Goal: Transaction & Acquisition: Purchase product/service

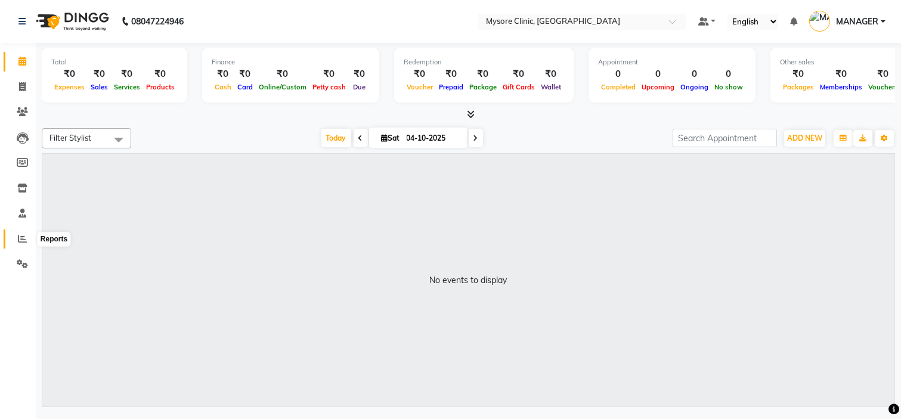
click at [14, 233] on span at bounding box center [22, 240] width 21 height 14
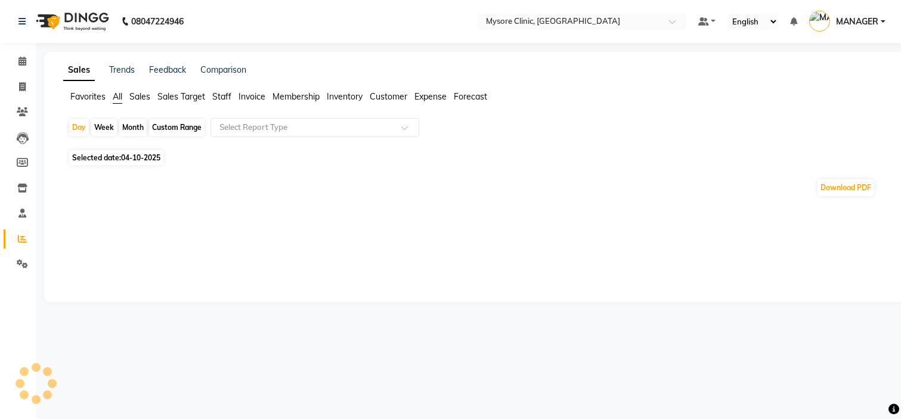
click at [97, 156] on span "Selected date: [DATE]" at bounding box center [116, 157] width 94 height 15
select select "10"
select select "2025"
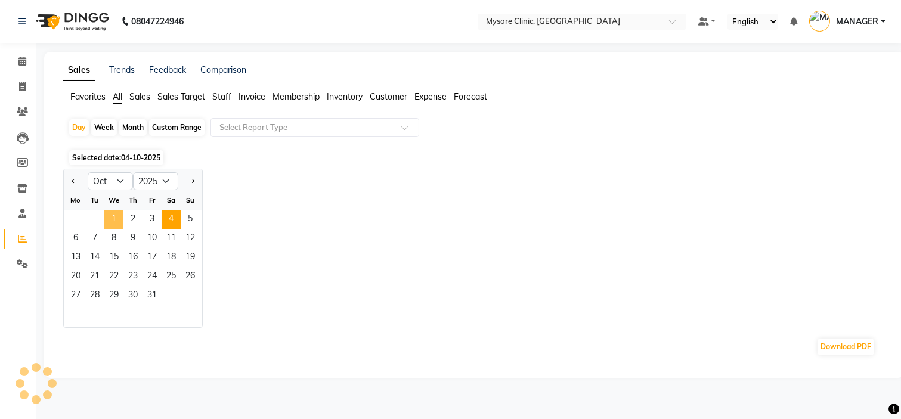
click at [108, 218] on span "1" at bounding box center [113, 219] width 19 height 19
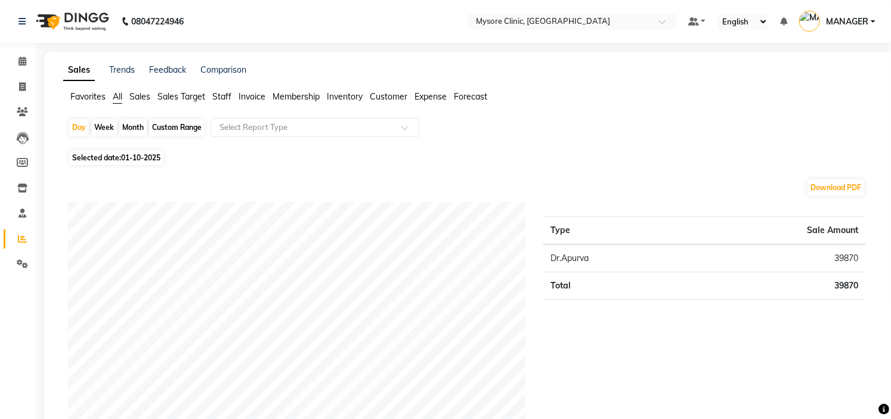
click at [221, 91] on span "Staff" at bounding box center [221, 96] width 19 height 11
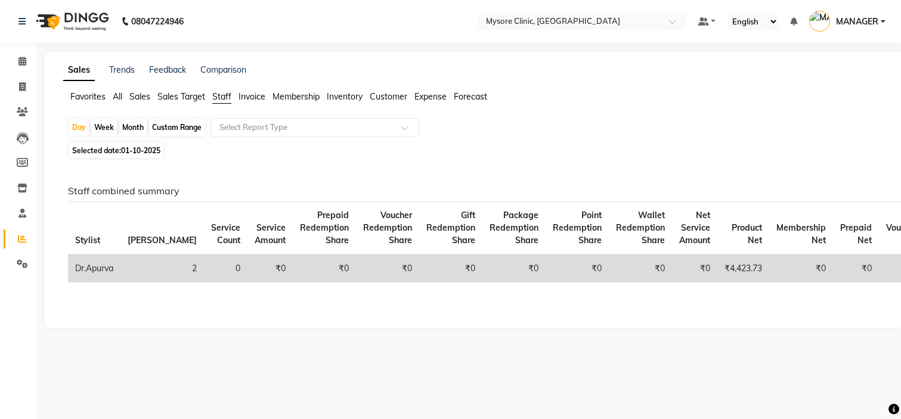
click at [900, 384] on div "08047224946 Select Location × Mysore Clinic, Mysore Default Panel My Panel Engl…" at bounding box center [450, 209] width 901 height 419
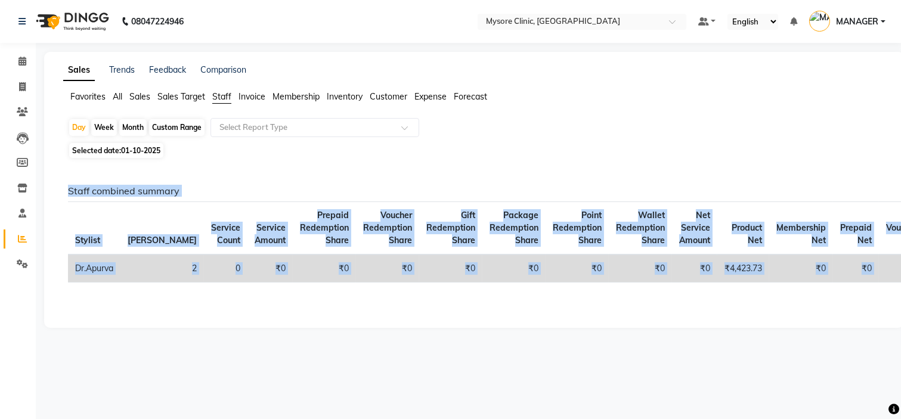
click at [900, 384] on div "08047224946 Select Location × Mysore Clinic, Mysore Default Panel My Panel Engl…" at bounding box center [450, 209] width 901 height 419
drag, startPoint x: 900, startPoint y: 384, endPoint x: 900, endPoint y: 340, distance: 43.5
click at [900, 340] on html "08047224946 Select Location × Mysore Clinic, Mysore Default Panel My Panel Engl…" at bounding box center [450, 209] width 901 height 419
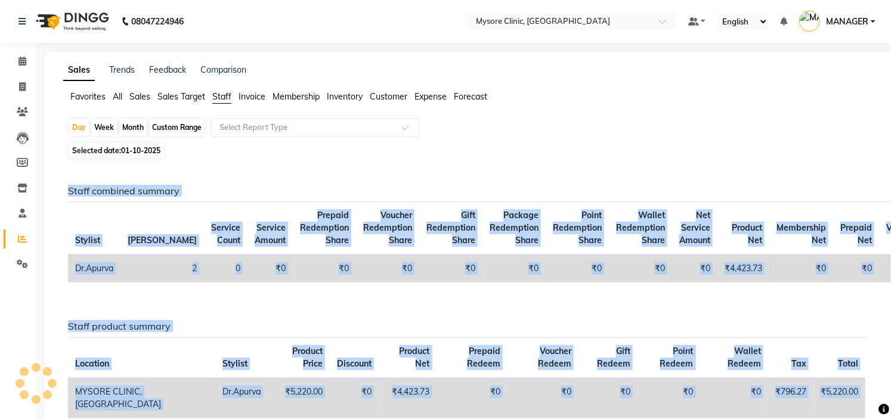
scroll to position [90, 0]
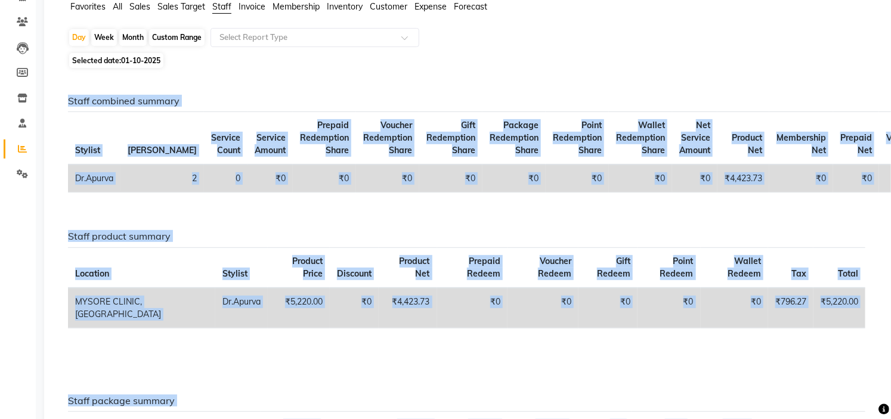
click at [821, 382] on div "Staff combined summary Stylist Bill Count Service Count Service Amount Prepaid …" at bounding box center [466, 298] width 797 height 407
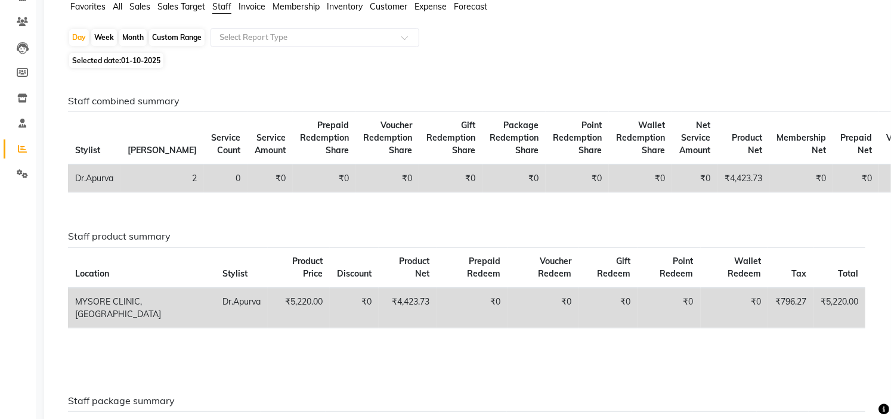
scroll to position [225, 0]
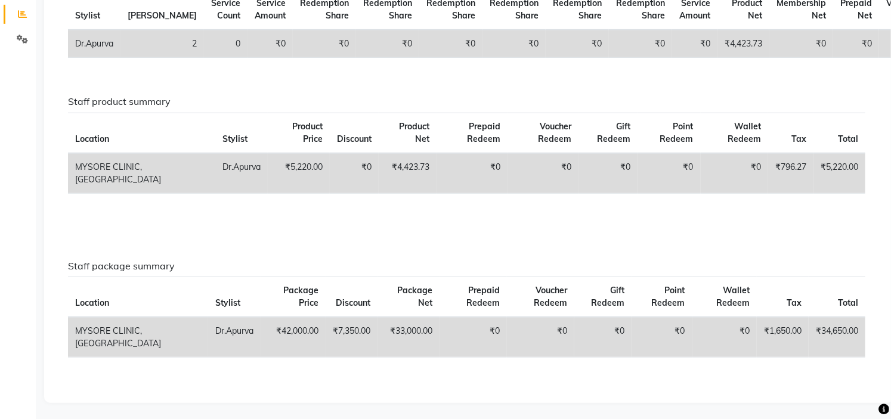
click at [268, 155] on td "₹5,220.00" at bounding box center [299, 173] width 62 height 41
copy td "5,220.00"
click at [840, 332] on td "₹34,650.00" at bounding box center [837, 337] width 57 height 41
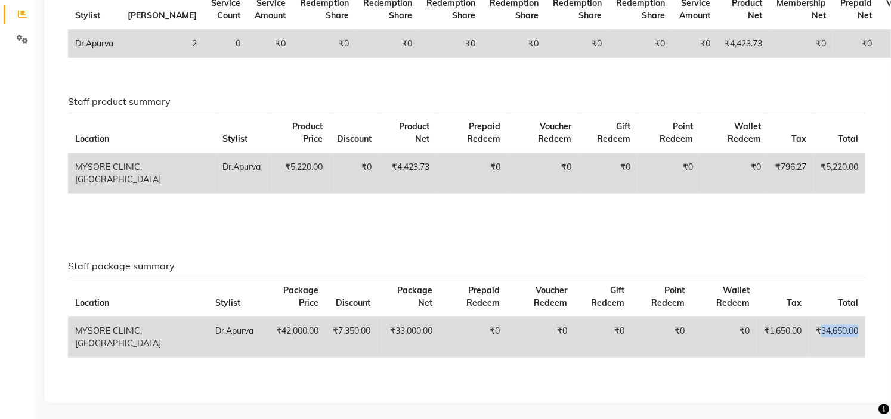
copy td "34,650.00"
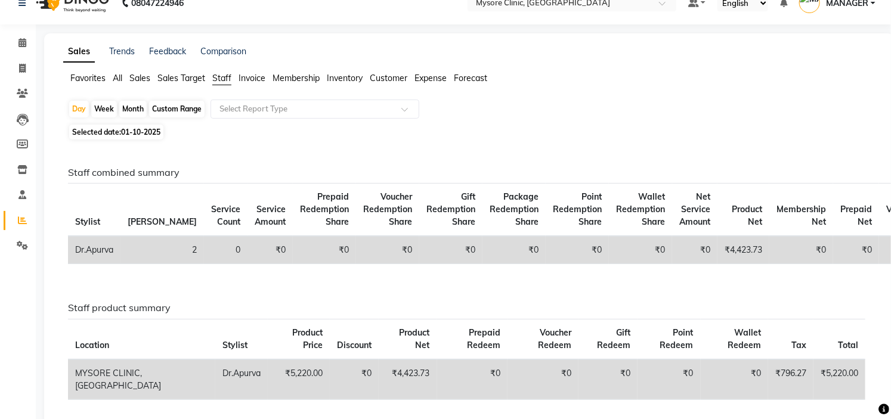
scroll to position [0, 0]
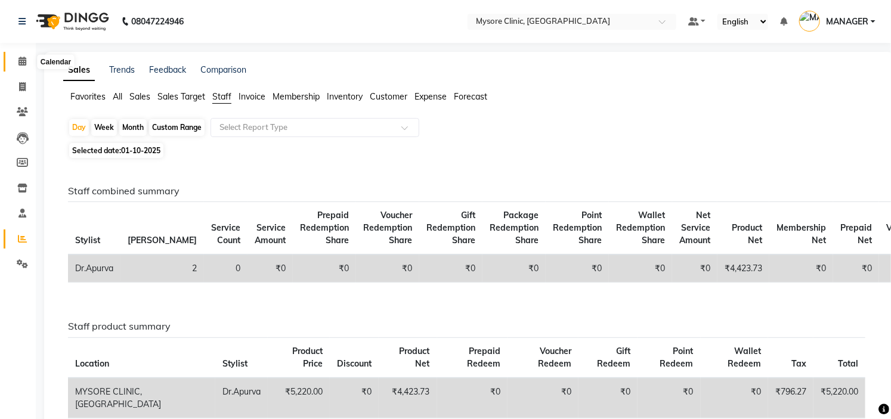
click at [21, 58] on icon at bounding box center [22, 61] width 8 height 9
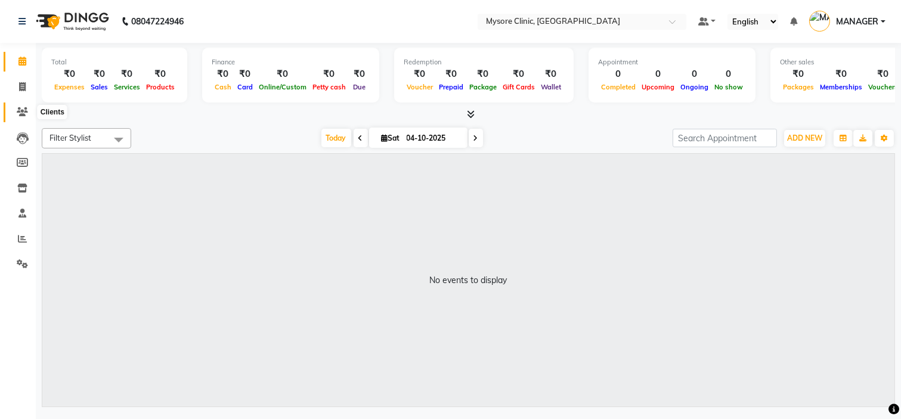
click at [19, 110] on icon at bounding box center [22, 111] width 11 height 9
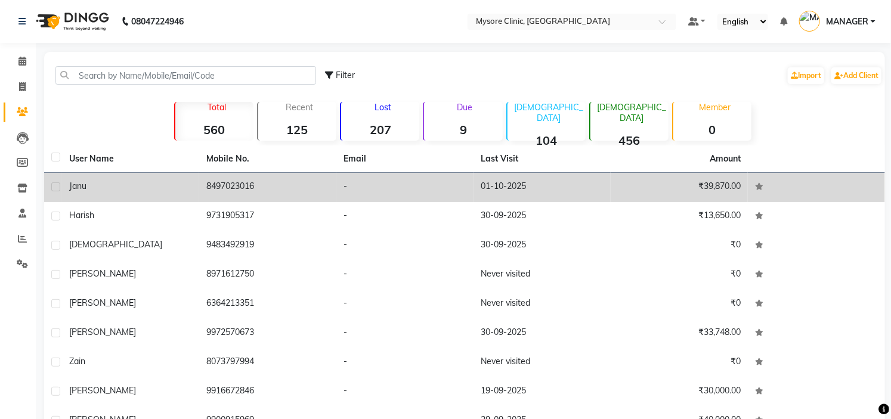
click at [421, 194] on td "-" at bounding box center [404, 187] width 137 height 29
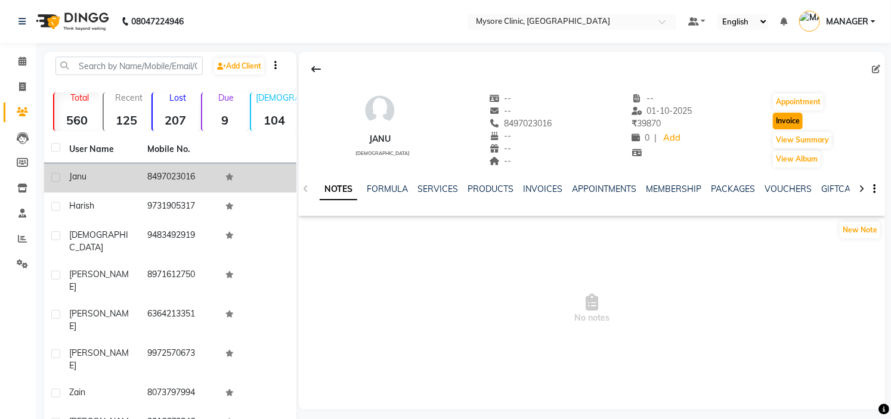
click at [781, 123] on button "Invoice" at bounding box center [788, 121] width 30 height 17
select select "7445"
select select "service"
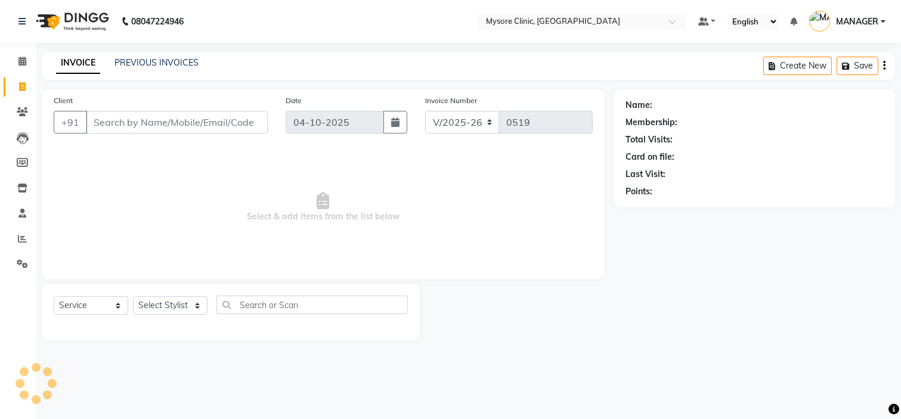
type input "8497023016"
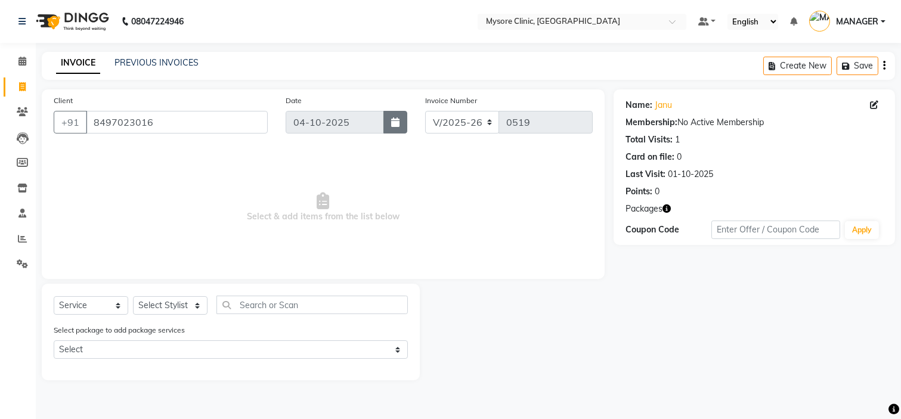
click at [401, 119] on button "button" at bounding box center [395, 122] width 24 height 23
select select "10"
select select "2025"
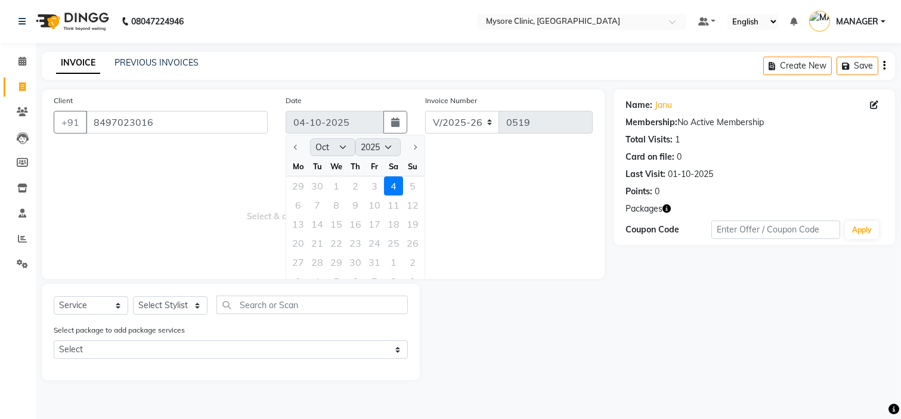
click at [85, 258] on span "Select & add items from the list below" at bounding box center [323, 207] width 539 height 119
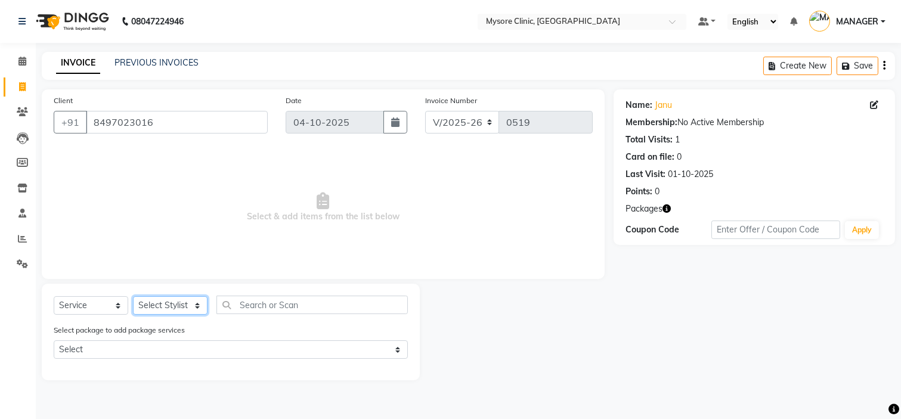
click at [178, 306] on select "Select Stylist [PERSON_NAME] [PERSON_NAME] Ashwini [PERSON_NAME] MANAGER Navya …" at bounding box center [170, 305] width 75 height 18
select select "88295"
click at [133, 297] on select "Select Stylist [PERSON_NAME] [PERSON_NAME] Ashwini [PERSON_NAME] MANAGER Navya …" at bounding box center [170, 305] width 75 height 18
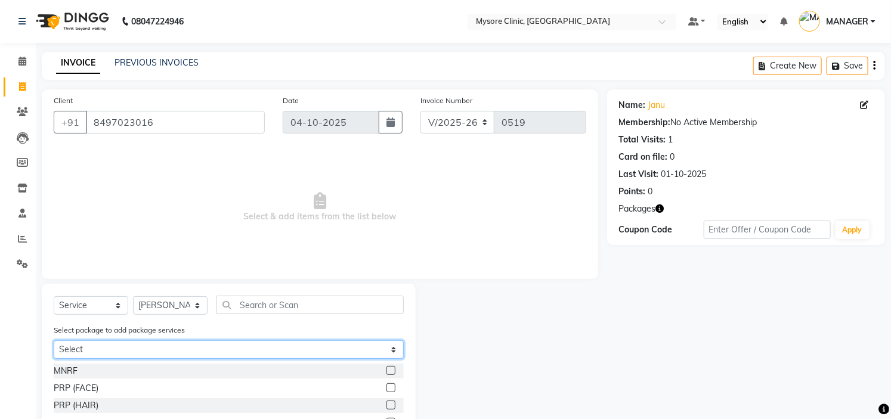
click at [312, 344] on select "Select Janu+peels+hydra+carbon" at bounding box center [229, 349] width 350 height 18
select select "1: Object"
click at [54, 340] on select "Select Janu+peels+hydra+carbon" at bounding box center [229, 349] width 350 height 18
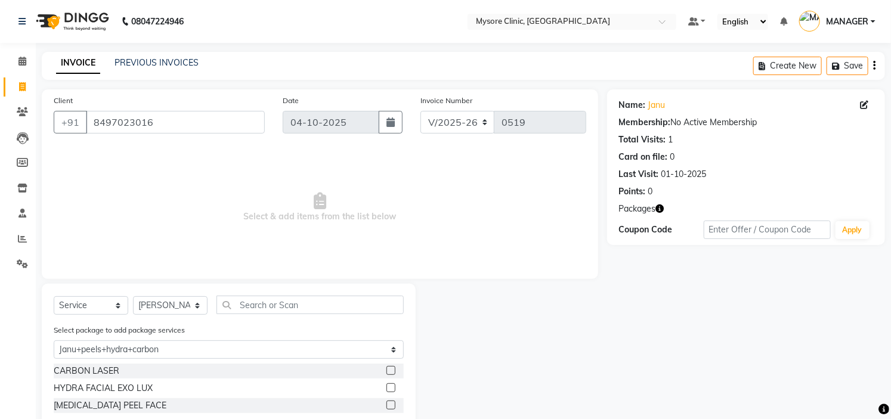
click at [394, 371] on label at bounding box center [390, 370] width 9 height 9
click at [394, 371] on input "checkbox" at bounding box center [390, 371] width 8 height 8
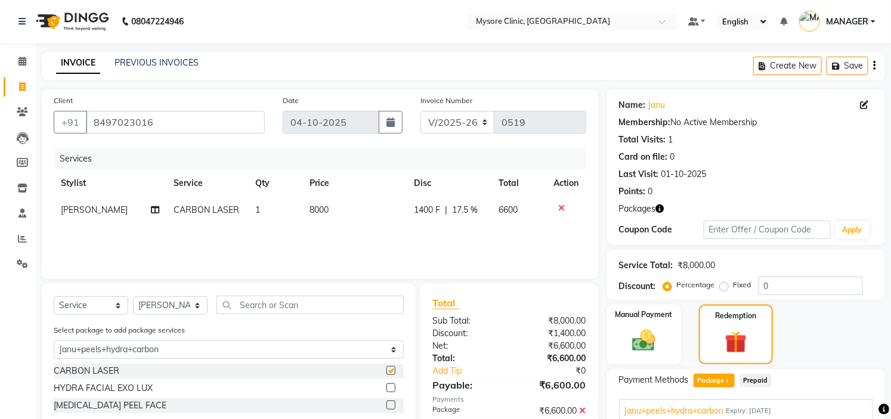
checkbox input "false"
click at [391, 388] on label at bounding box center [390, 387] width 9 height 9
click at [391, 388] on input "checkbox" at bounding box center [390, 389] width 8 height 8
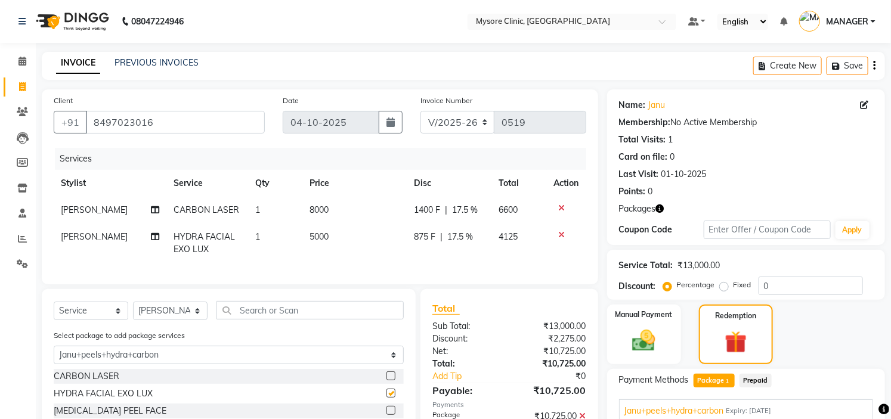
checkbox input "false"
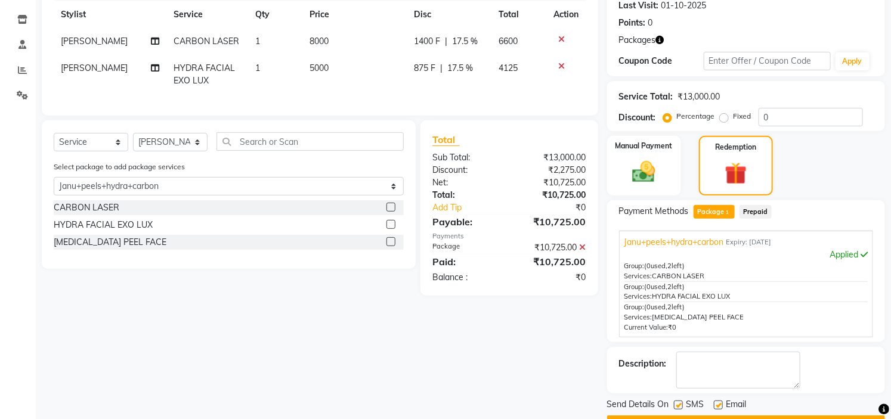
scroll to position [201, 0]
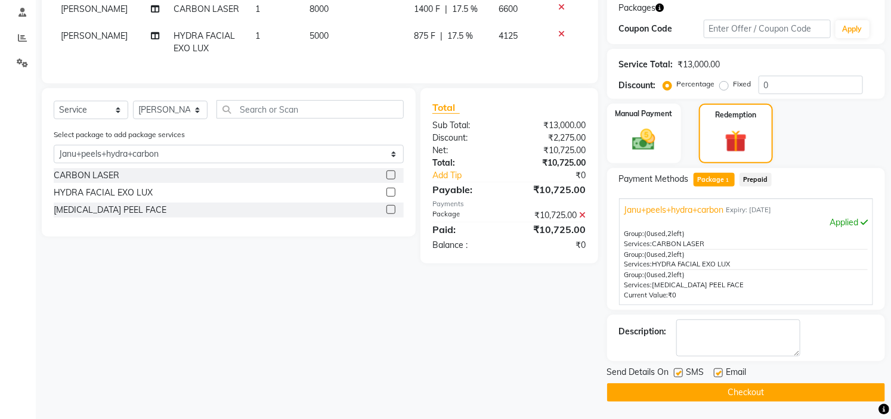
click at [334, 7] on td "8000" at bounding box center [354, 9] width 104 height 27
select select "88295"
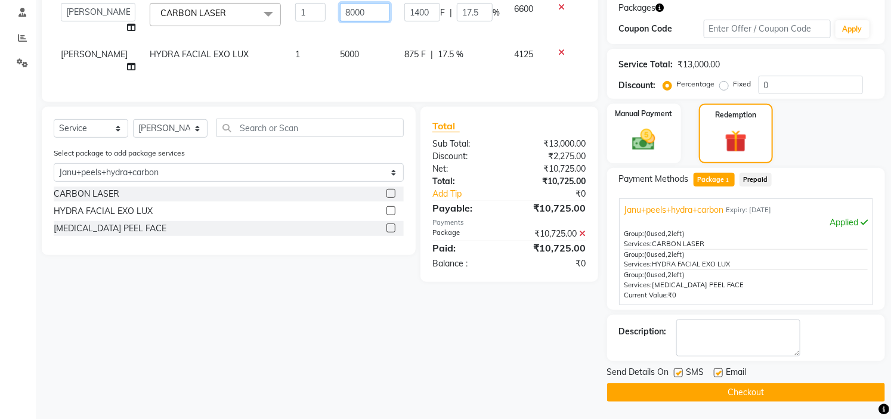
click at [340, 10] on input "8000" at bounding box center [365, 12] width 50 height 18
type input "7000"
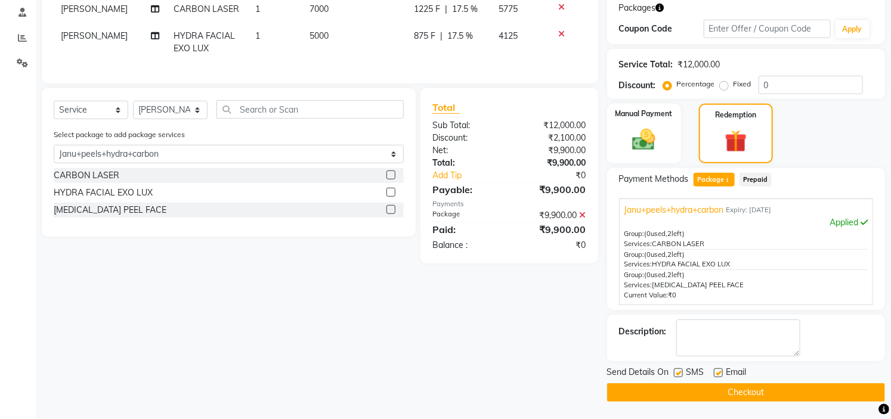
click at [419, 103] on div "Client [PHONE_NUMBER] Date [DATE] Invoice Number V/2025 V/[PHONE_NUMBER] Servic…" at bounding box center [320, 145] width 574 height 513
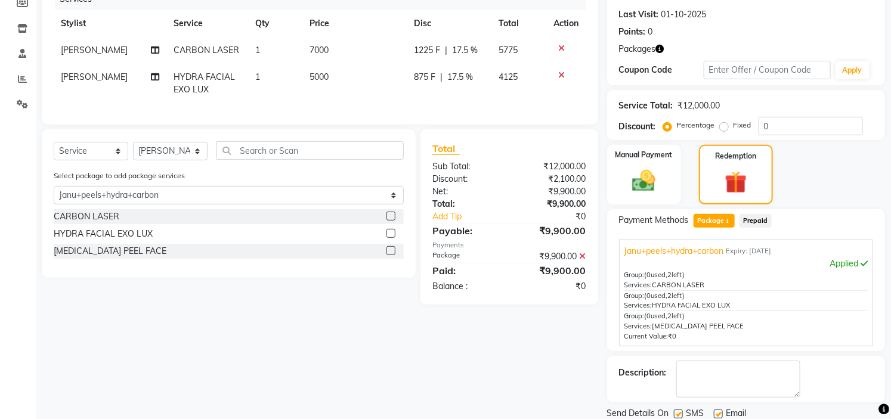
scroll to position [148, 0]
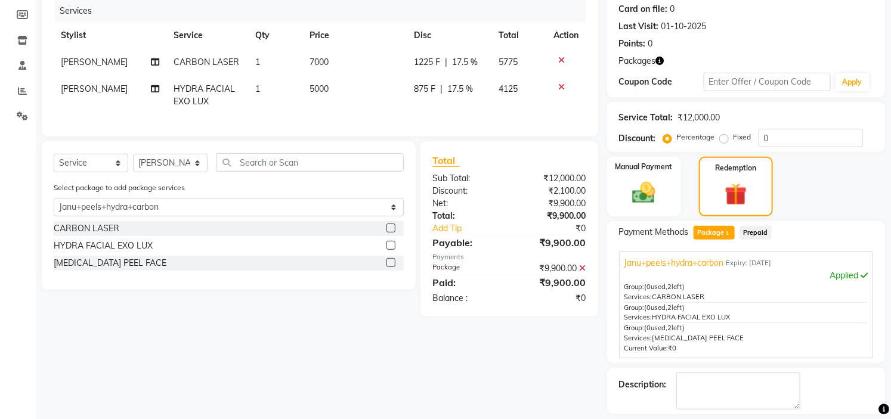
click at [334, 57] on td "7000" at bounding box center [354, 62] width 104 height 27
select select "88295"
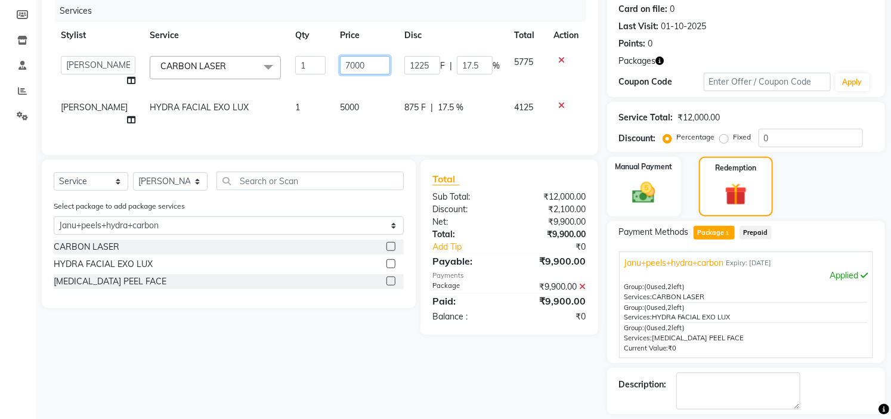
click at [340, 61] on input "7000" at bounding box center [365, 65] width 50 height 18
type input "5000"
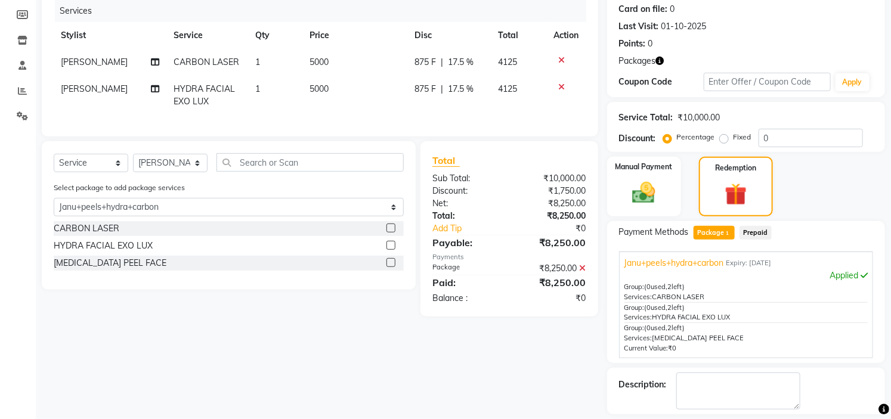
click at [469, 165] on div "Total Sub Total: ₹10,000.00 Discount: ₹1,750.00 Net: ₹8,250.00 Total: ₹8,250.00…" at bounding box center [509, 228] width 178 height 175
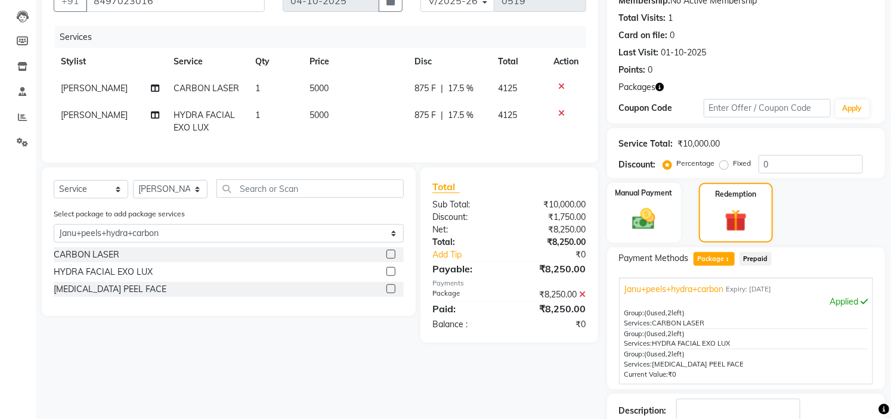
scroll to position [0, 0]
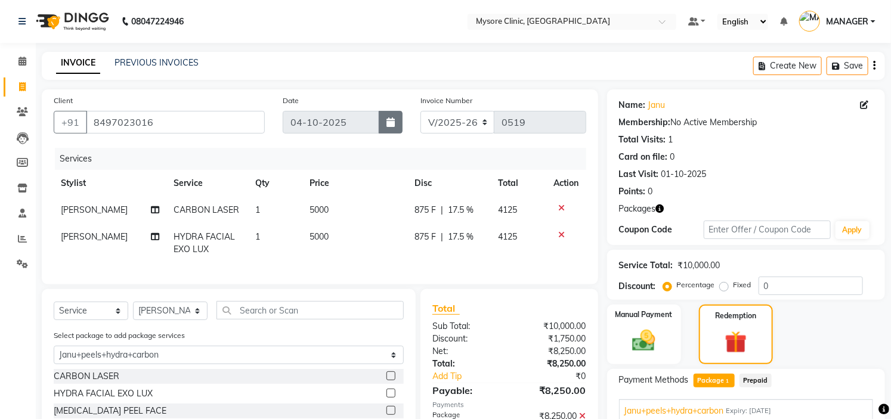
click at [391, 117] on icon "button" at bounding box center [390, 122] width 8 height 10
select select "10"
select select "2025"
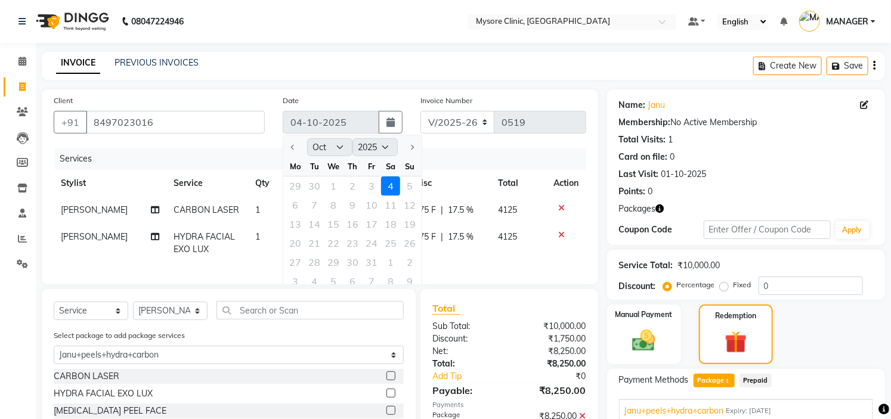
click at [529, 63] on div "INVOICE PREVIOUS INVOICES Create New Save" at bounding box center [463, 66] width 843 height 28
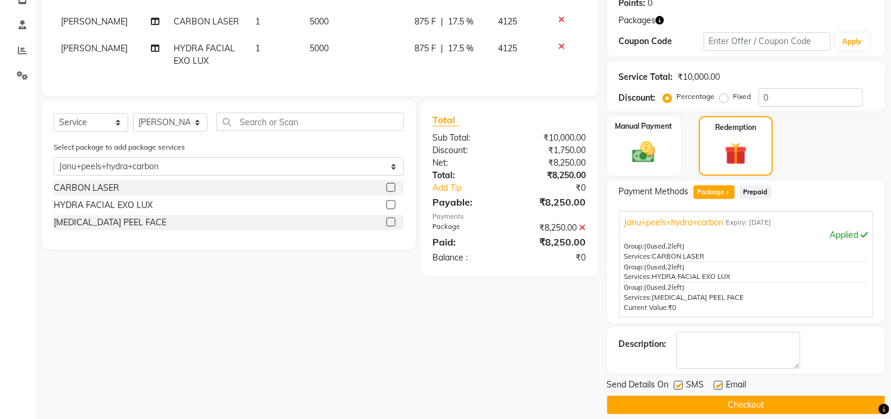
scroll to position [201, 0]
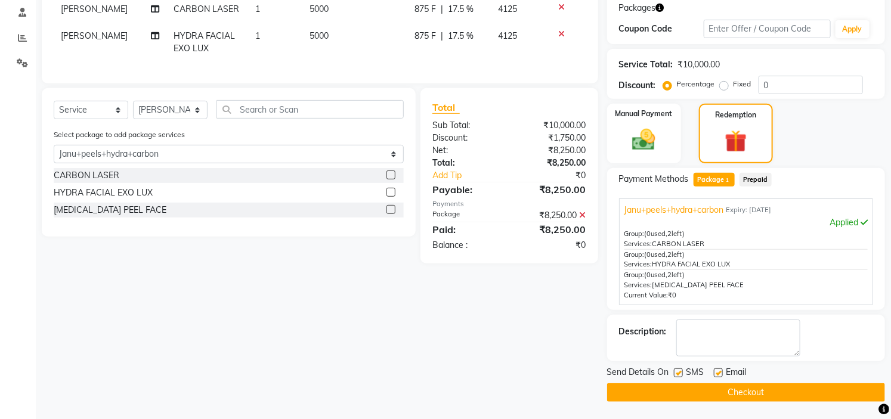
click at [767, 394] on button "Checkout" at bounding box center [746, 392] width 278 height 18
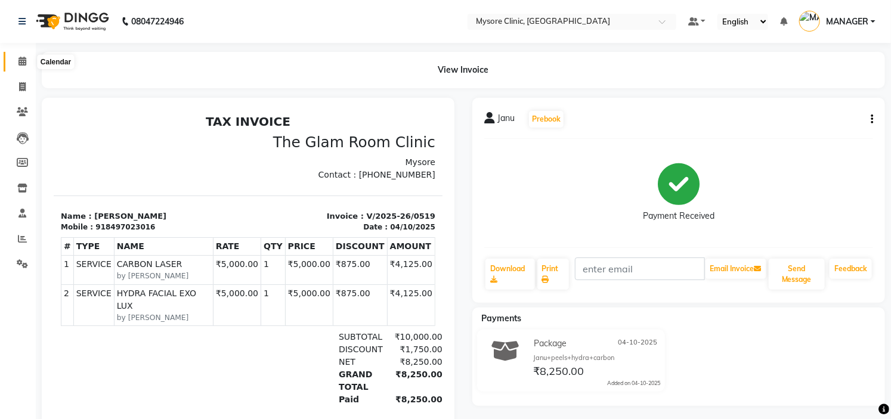
click at [20, 60] on icon at bounding box center [22, 61] width 8 height 9
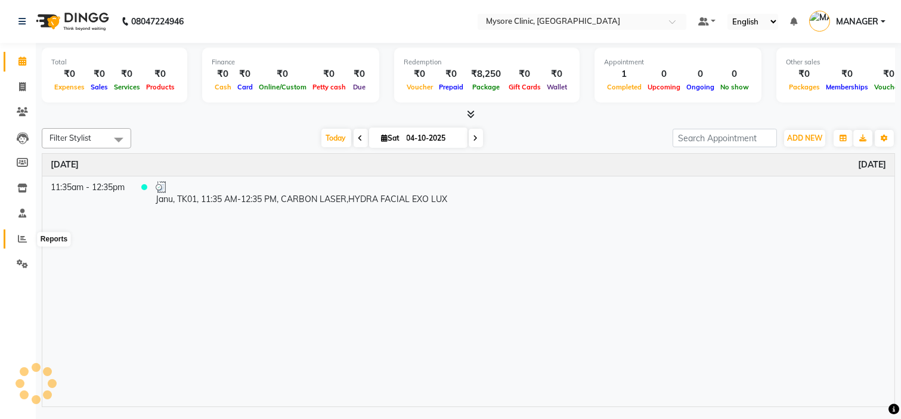
click at [15, 246] on span at bounding box center [22, 240] width 21 height 14
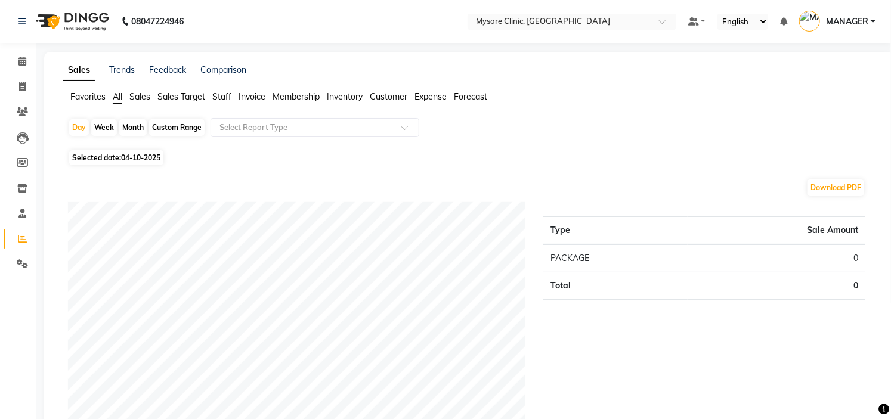
click at [112, 156] on span "Selected date: [DATE]" at bounding box center [116, 157] width 94 height 15
select select "10"
select select "2025"
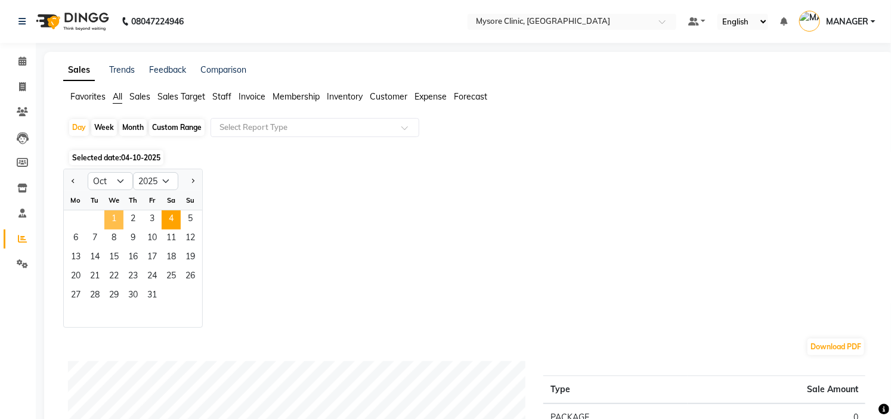
click at [113, 219] on span "1" at bounding box center [113, 219] width 19 height 19
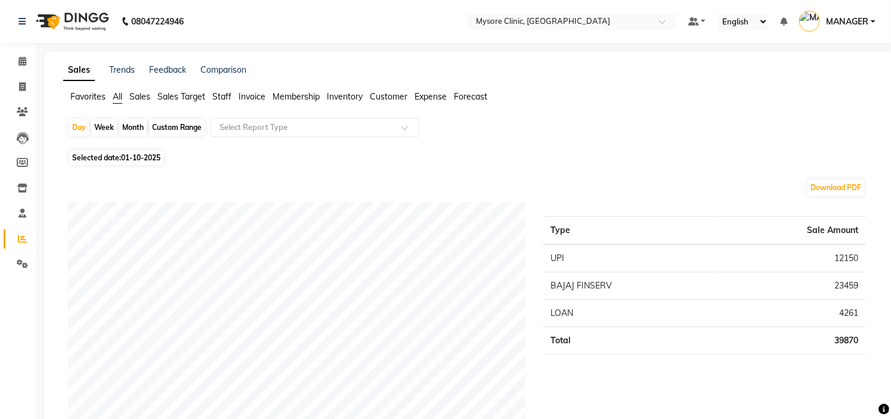
click at [224, 94] on span "Staff" at bounding box center [221, 96] width 19 height 11
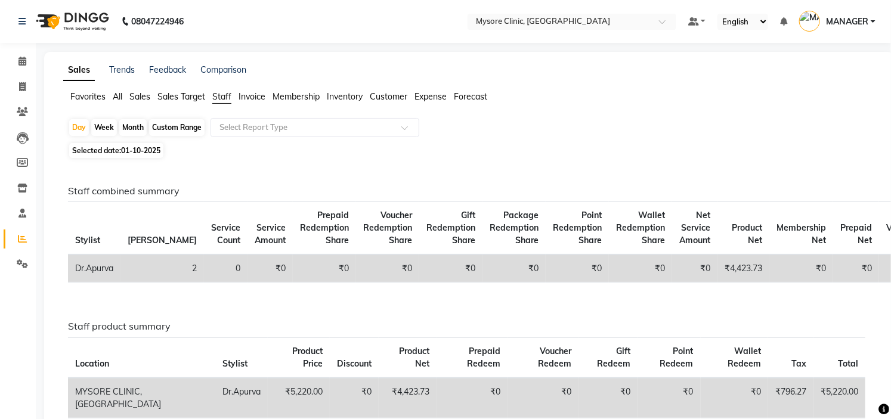
click at [125, 152] on span "01-10-2025" at bounding box center [140, 150] width 39 height 9
select select "10"
select select "2025"
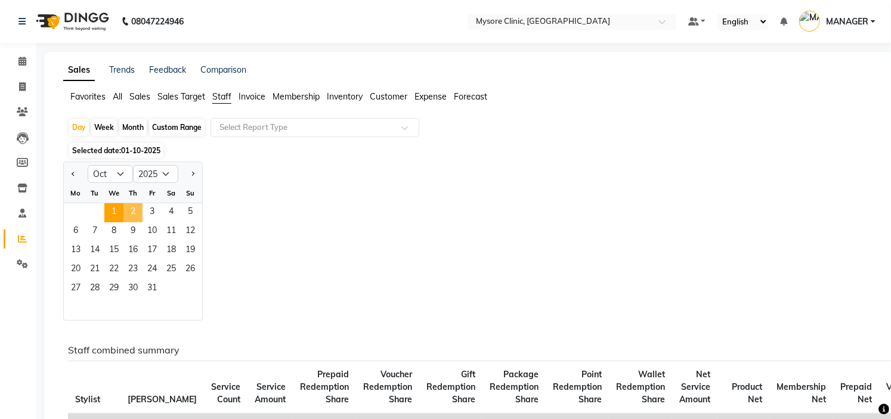
click at [129, 205] on span "2" at bounding box center [132, 212] width 19 height 19
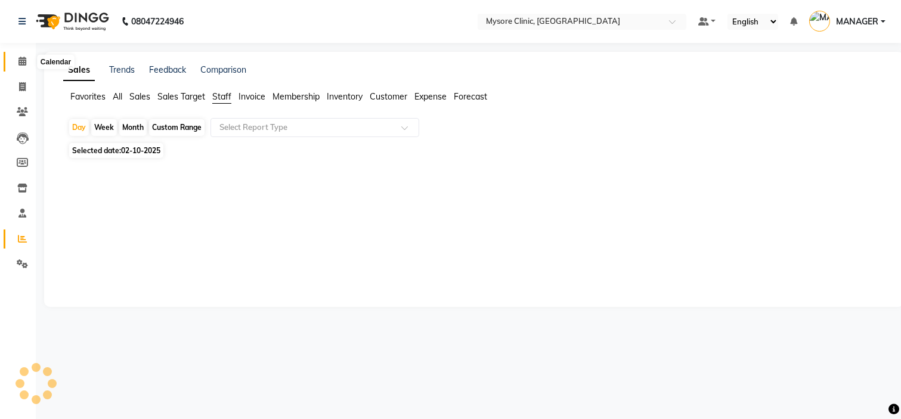
click at [26, 66] on span at bounding box center [22, 62] width 21 height 14
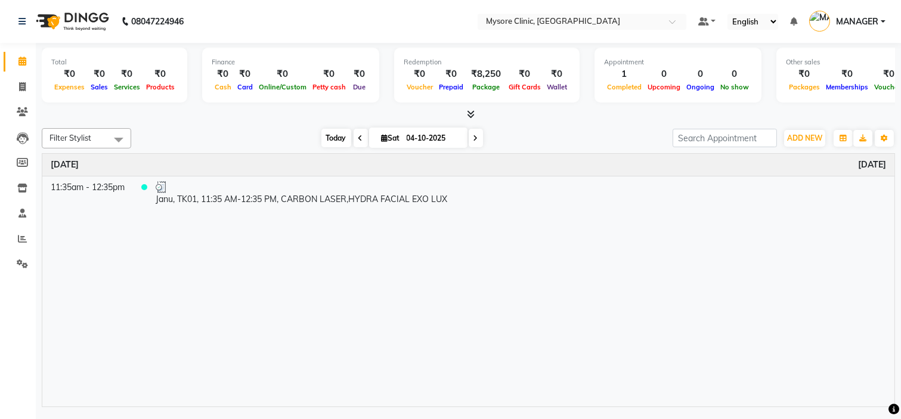
click at [323, 142] on span "Today" at bounding box center [336, 138] width 30 height 18
click at [325, 138] on span "Today" at bounding box center [336, 138] width 30 height 18
click at [336, 276] on div "Time Event [DATE] 11:35am - 12:35pm Janu, TK01, 11:35 AM-12:35 PM, CARBON LASER…" at bounding box center [468, 280] width 852 height 253
click at [324, 138] on span "Today" at bounding box center [336, 138] width 30 height 18
click at [13, 81] on span at bounding box center [22, 87] width 21 height 14
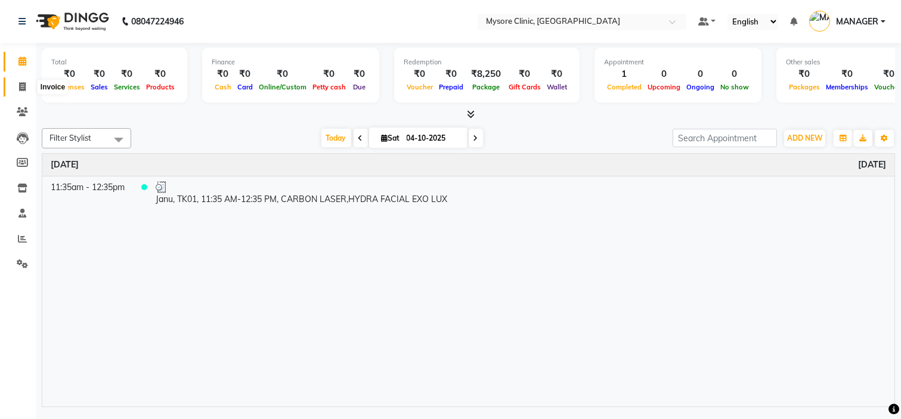
select select "service"
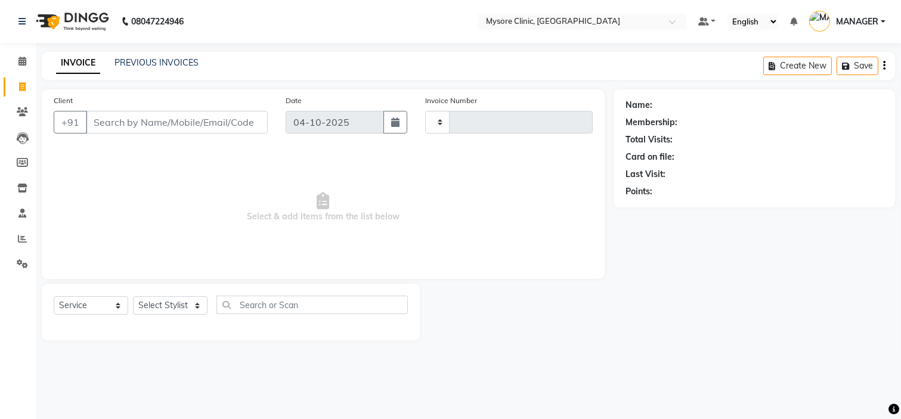
type input "0520"
select select "7445"
click at [402, 116] on button "button" at bounding box center [395, 122] width 24 height 23
select select "10"
select select "2025"
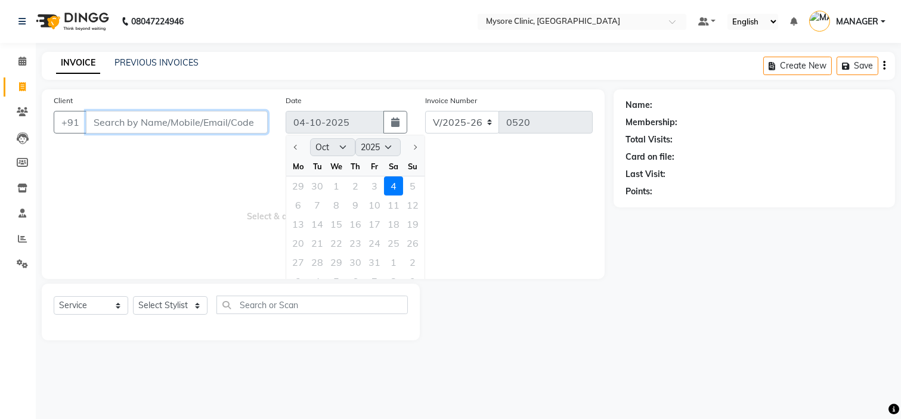
click at [117, 116] on input "Client" at bounding box center [177, 122] width 182 height 23
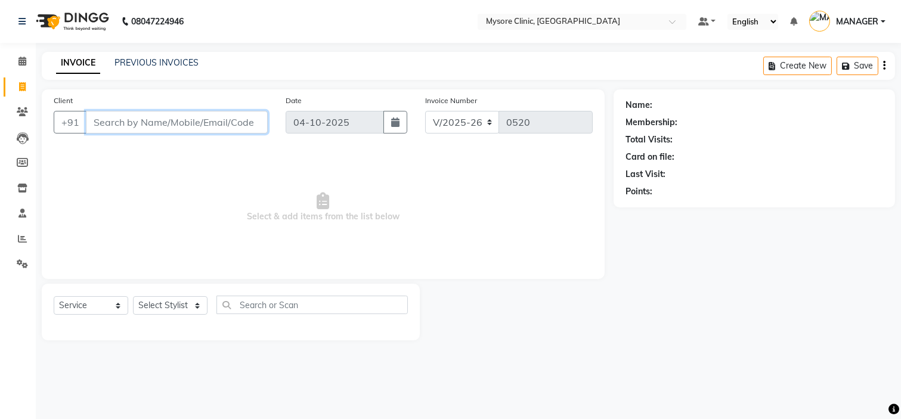
click at [118, 117] on input "Client" at bounding box center [177, 122] width 182 height 23
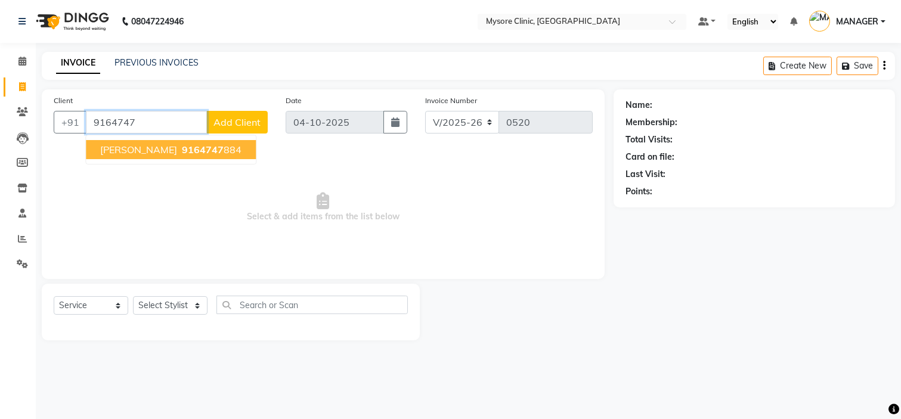
click at [153, 153] on span "[PERSON_NAME]" at bounding box center [138, 150] width 77 height 12
type input "9164747884"
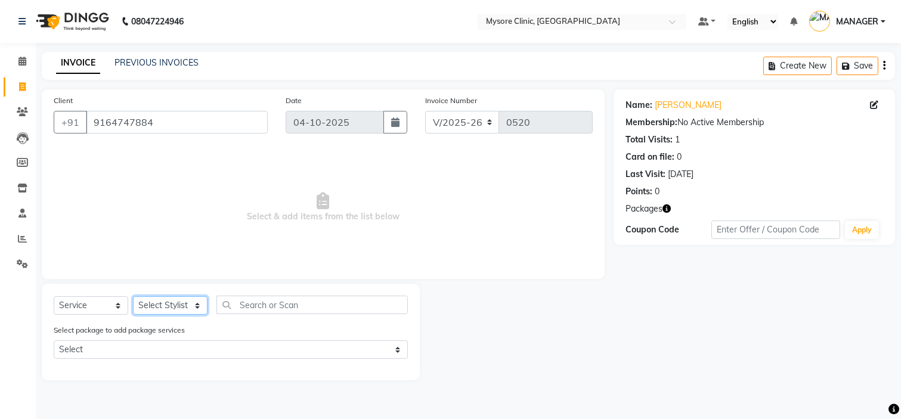
click at [174, 302] on select "Select Stylist [PERSON_NAME] [PERSON_NAME] Ashwini [PERSON_NAME] MANAGER Navya …" at bounding box center [170, 305] width 75 height 18
select select "88295"
click at [133, 297] on select "Select Stylist [PERSON_NAME] [PERSON_NAME] Ashwini [PERSON_NAME] MANAGER Navya …" at bounding box center [170, 305] width 75 height 18
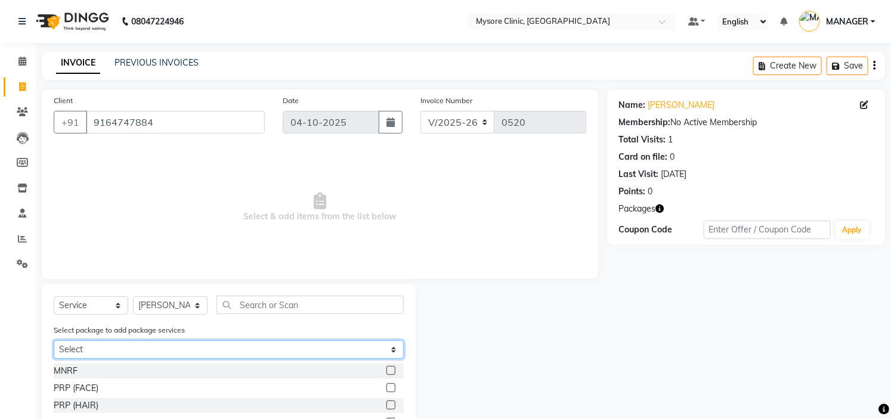
click at [278, 356] on select "Select [PERSON_NAME] +peels+carbon" at bounding box center [229, 349] width 350 height 18
select select "1: Object"
click at [54, 340] on select "Select [PERSON_NAME] +peels+carbon" at bounding box center [229, 349] width 350 height 18
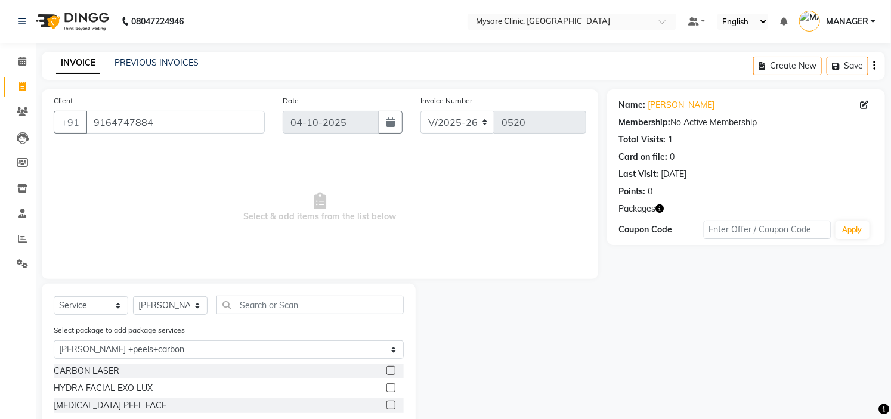
click at [391, 386] on label at bounding box center [390, 387] width 9 height 9
click at [391, 386] on input "checkbox" at bounding box center [390, 389] width 8 height 8
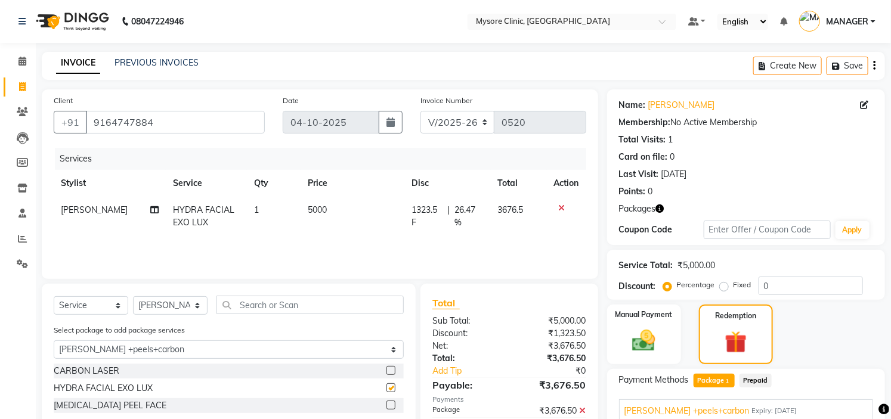
checkbox input "false"
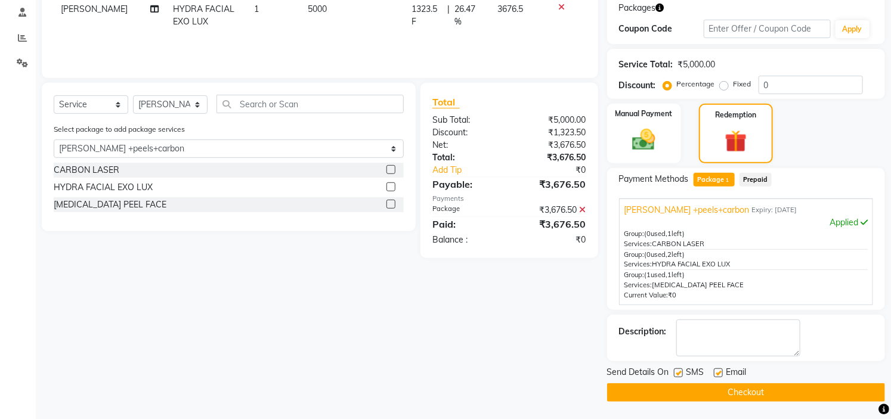
click at [754, 386] on button "Checkout" at bounding box center [746, 392] width 278 height 18
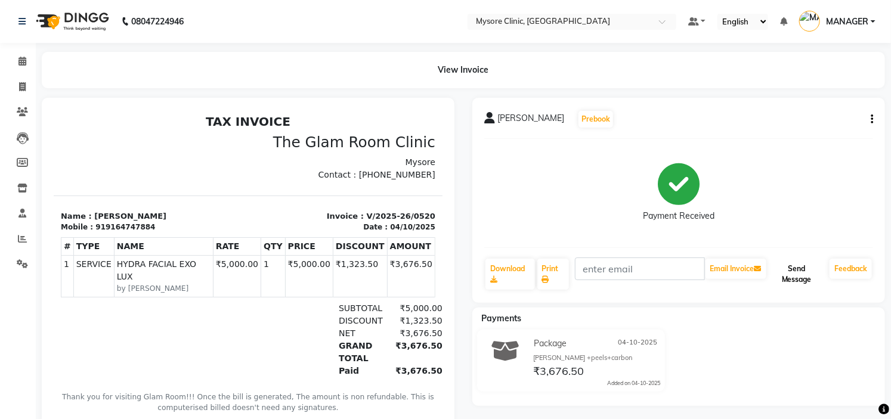
click at [809, 264] on button "Send Message" at bounding box center [797, 274] width 56 height 31
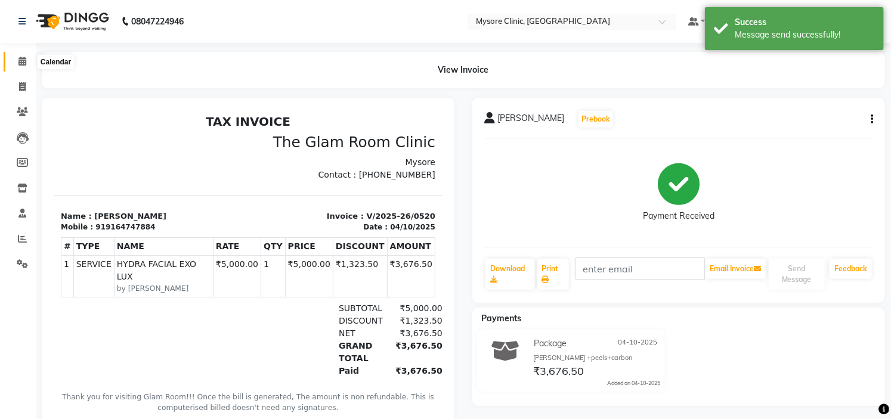
click at [25, 62] on icon at bounding box center [22, 61] width 8 height 9
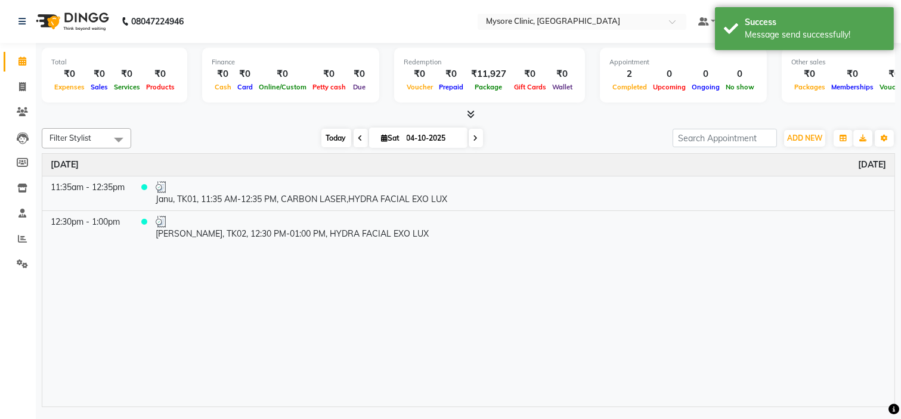
click at [334, 136] on span "Today" at bounding box center [336, 138] width 30 height 18
click at [326, 136] on span "Today" at bounding box center [336, 138] width 30 height 18
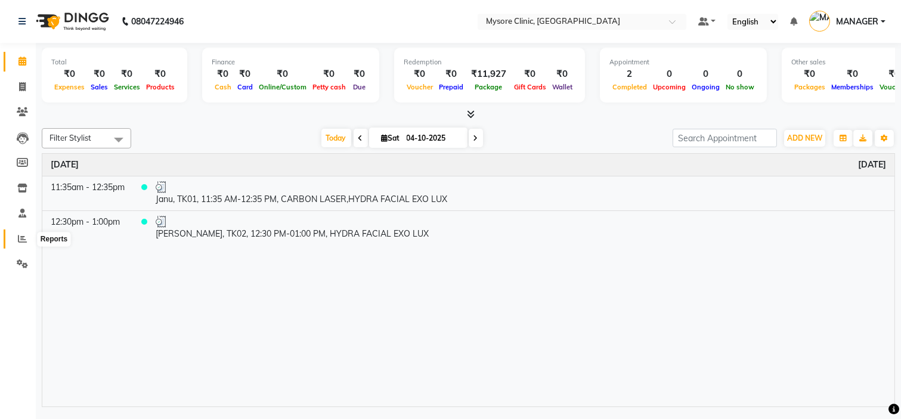
click at [24, 236] on icon at bounding box center [22, 238] width 9 height 9
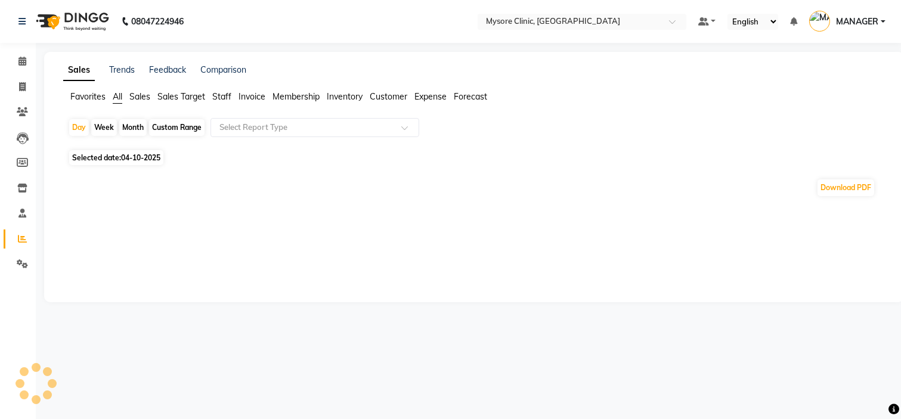
click at [120, 158] on span "Selected date: [DATE]" at bounding box center [116, 157] width 94 height 15
click at [128, 158] on span "04-10-2025" at bounding box center [140, 157] width 39 height 9
select select "10"
select select "2025"
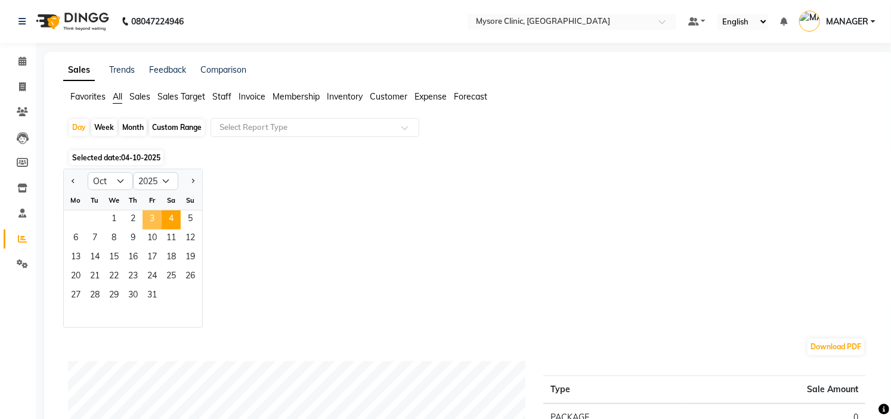
click at [147, 213] on span "3" at bounding box center [152, 219] width 19 height 19
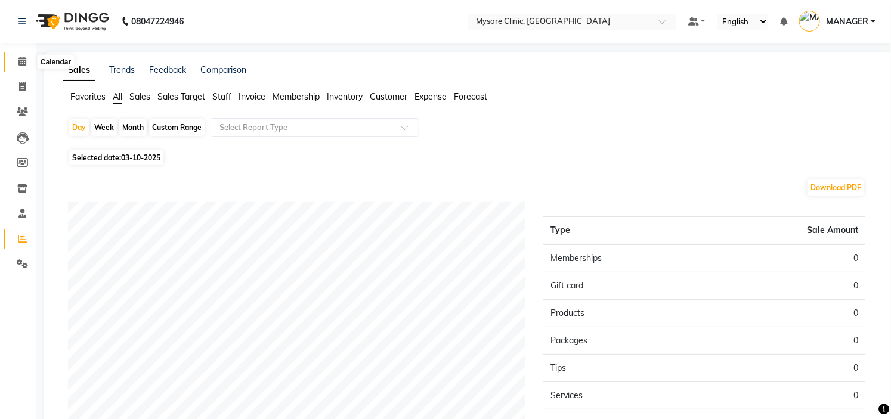
click at [19, 61] on icon at bounding box center [22, 61] width 8 height 9
